Goal: Information Seeking & Learning: Learn about a topic

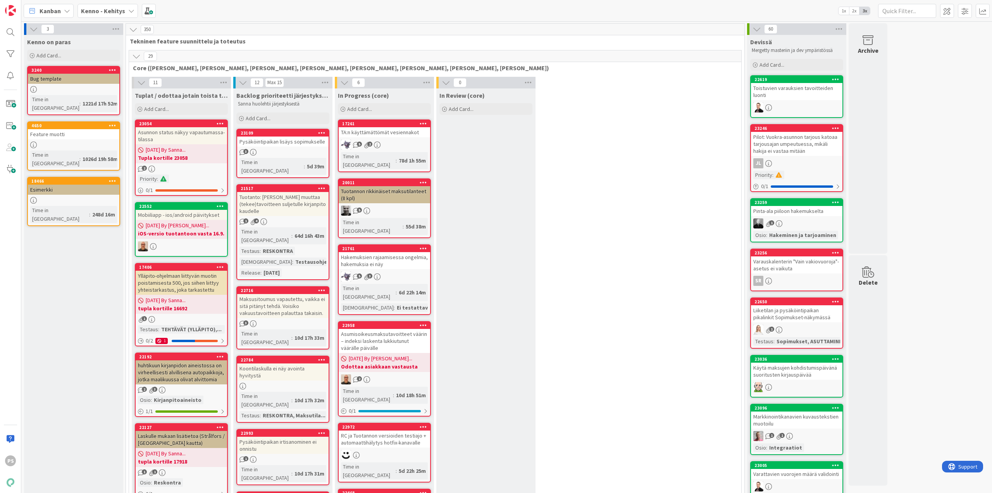
click at [129, 8] on icon at bounding box center [131, 11] width 6 height 6
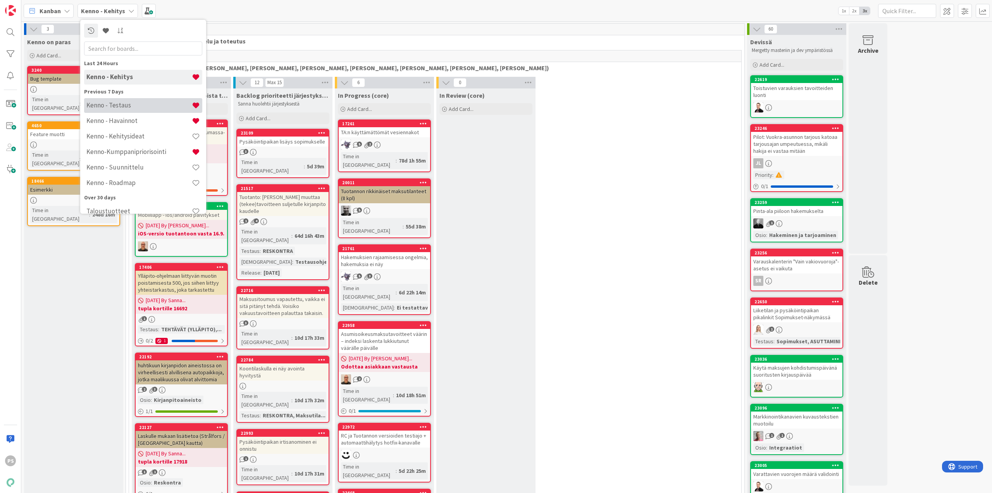
click at [122, 105] on h4 "Kenno - Testaus" at bounding box center [138, 105] width 105 height 8
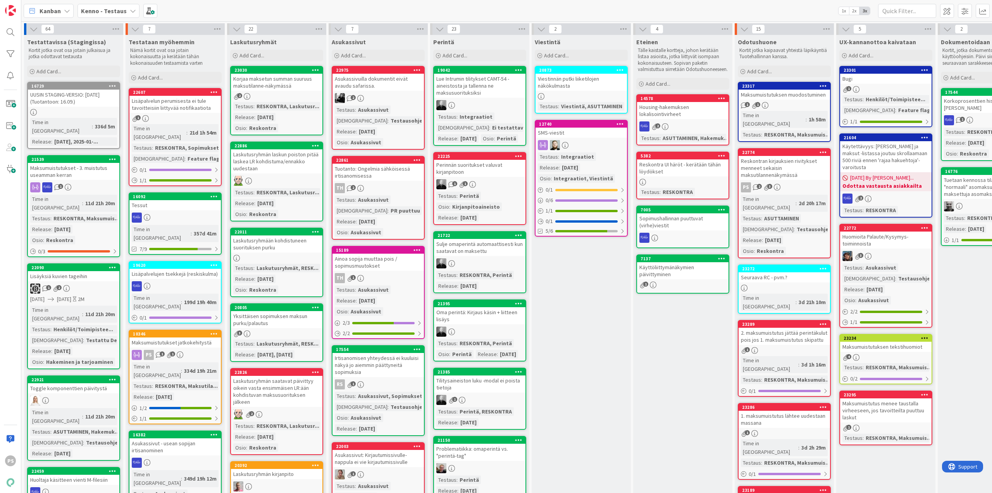
click at [762, 161] on div "Reskontran kirjauksien rivitykset menneet sekaisin maksutilannenäkymässä" at bounding box center [784, 168] width 91 height 24
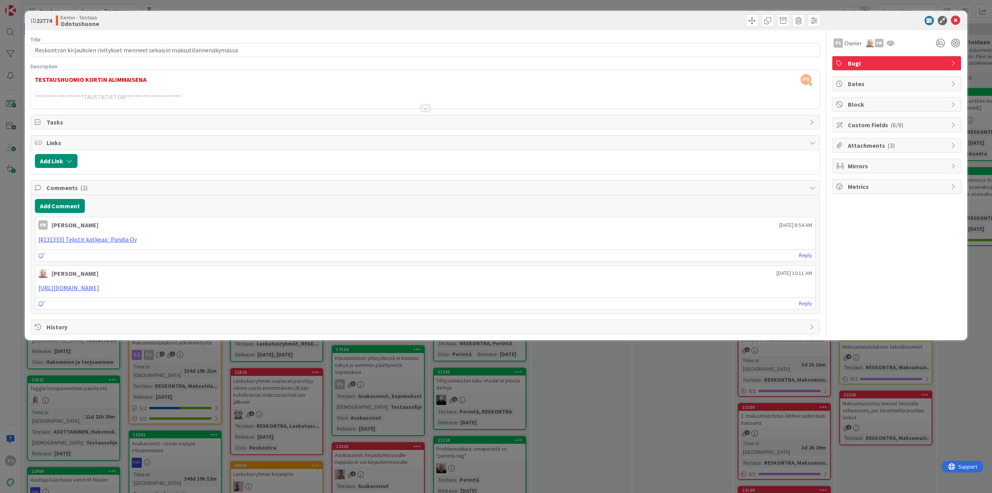
click at [426, 107] on div at bounding box center [425, 108] width 9 height 6
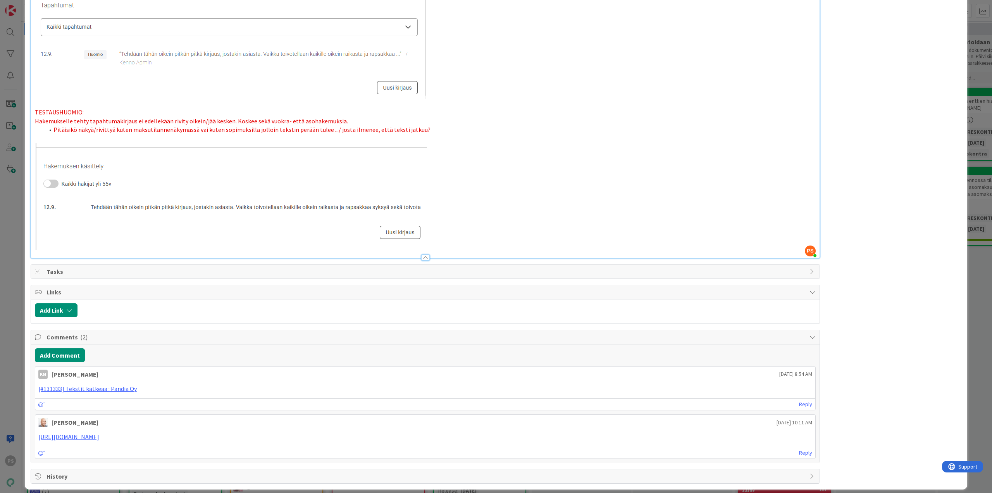
scroll to position [532, 0]
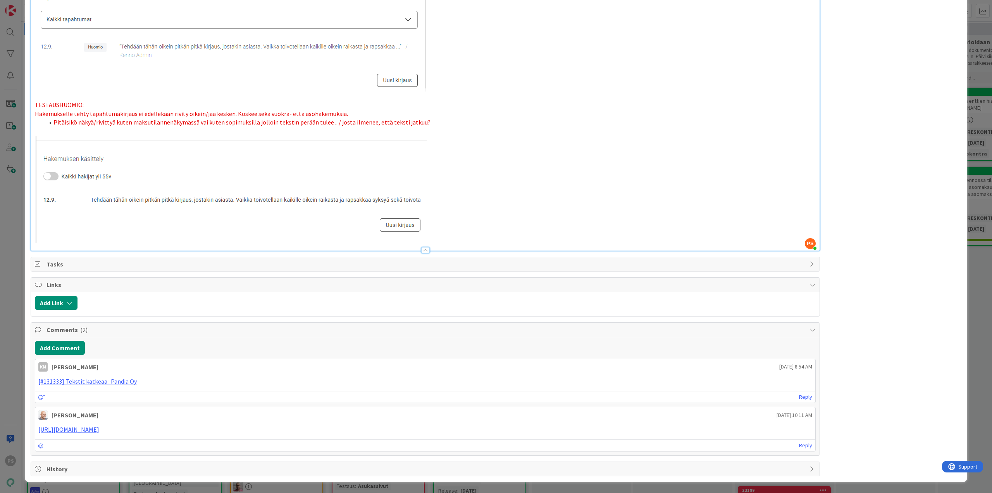
click at [421, 250] on div at bounding box center [425, 250] width 9 height 6
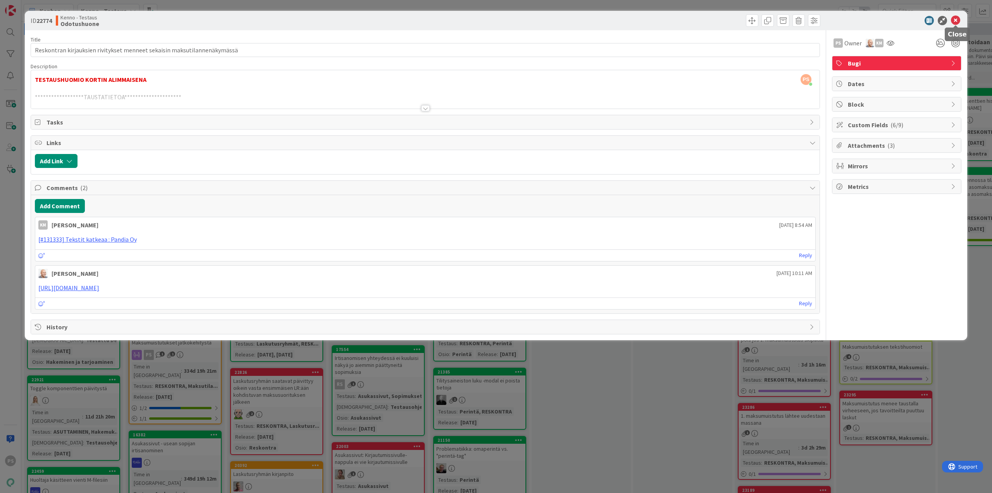
click at [955, 20] on icon at bounding box center [955, 20] width 9 height 9
